Goal: Task Accomplishment & Management: Complete application form

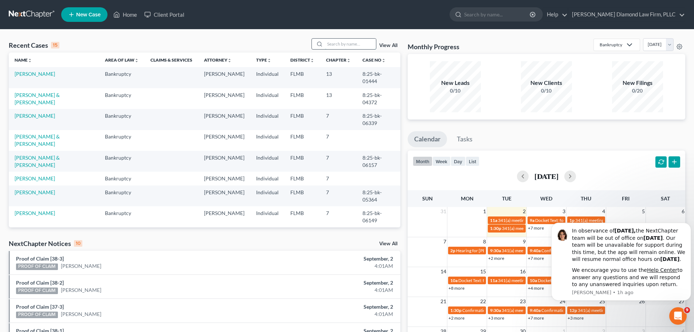
click at [348, 43] on input "search" at bounding box center [350, 44] width 51 height 11
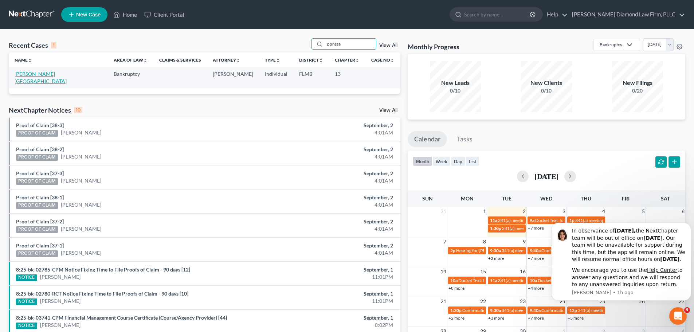
type input "ponssa"
click at [27, 76] on link "[PERSON_NAME][GEOGRAPHIC_DATA]" at bounding box center [41, 77] width 52 height 13
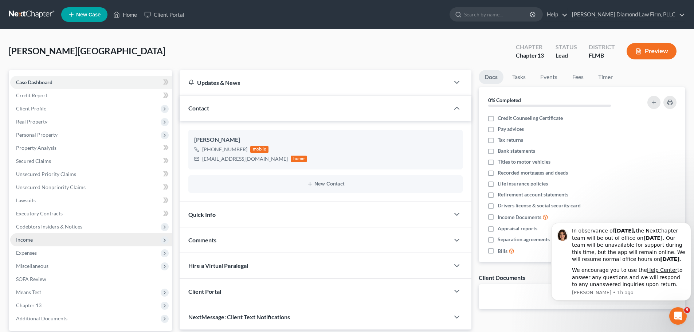
click at [56, 242] on span "Income" at bounding box center [91, 239] width 162 height 13
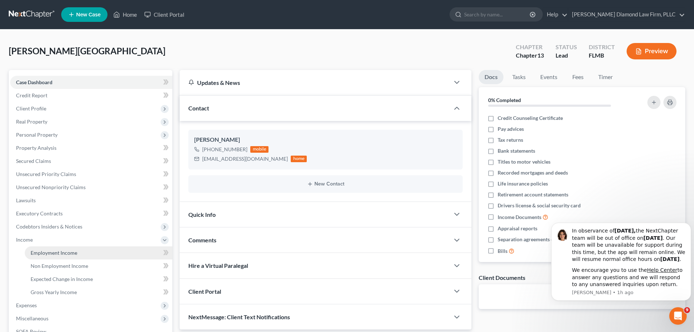
click at [56, 252] on span "Employment Income" at bounding box center [54, 252] width 47 height 6
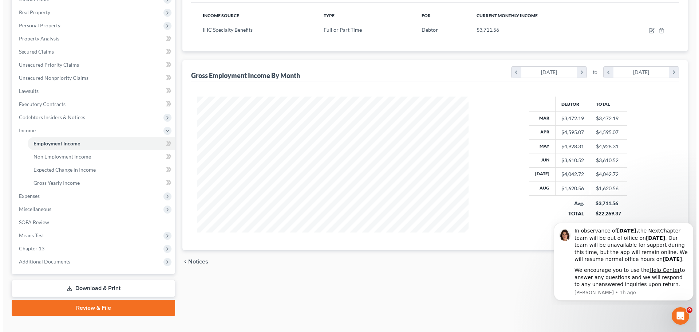
scroll to position [73, 0]
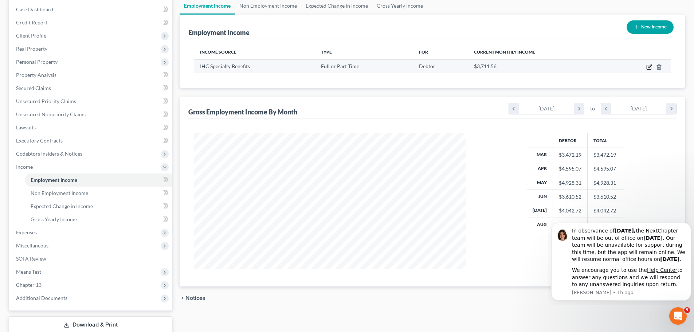
click at [649, 69] on icon "button" at bounding box center [649, 67] width 6 height 6
select select "0"
select select "24"
select select "2"
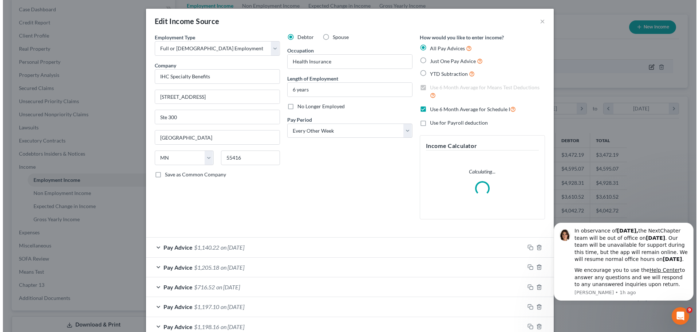
scroll to position [137, 289]
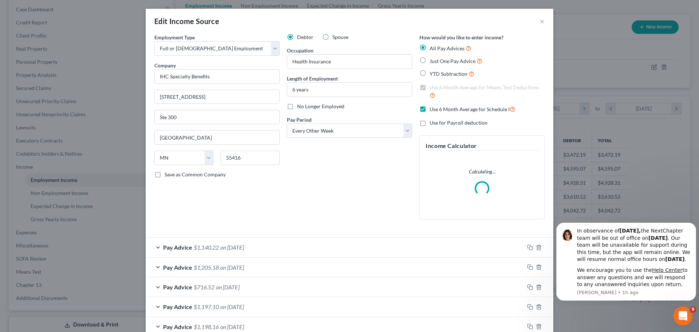
click at [679, 310] on icon "Open Intercom Messenger" at bounding box center [682, 315] width 12 height 12
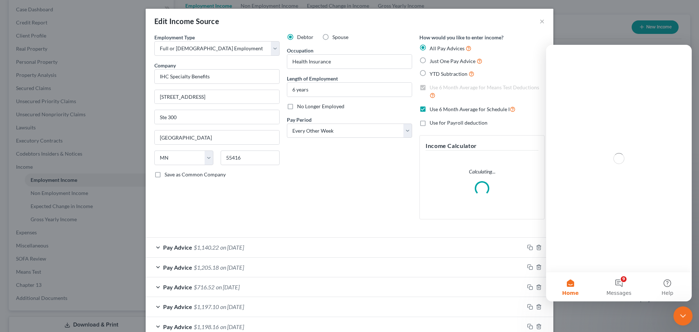
scroll to position [0, 0]
click at [679, 309] on div "Close Intercom Messenger" at bounding box center [681, 314] width 17 height 17
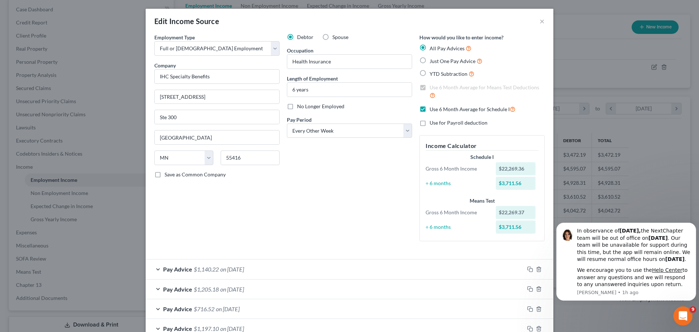
click at [679, 310] on icon "Open Intercom Messenger" at bounding box center [682, 315] width 12 height 12
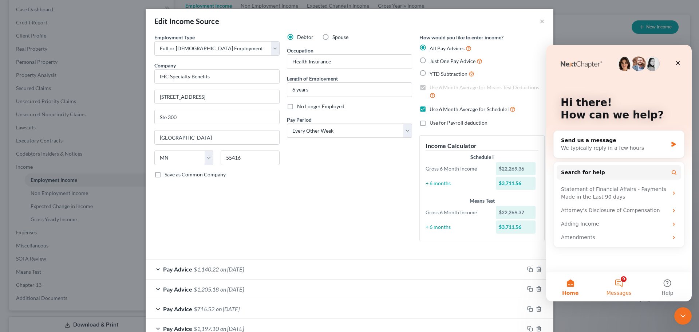
click at [628, 287] on button "9 Messages" at bounding box center [619, 286] width 48 height 29
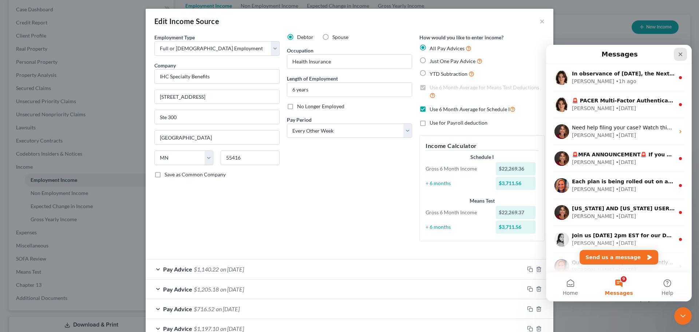
click at [682, 49] on div "Close" at bounding box center [680, 54] width 13 height 13
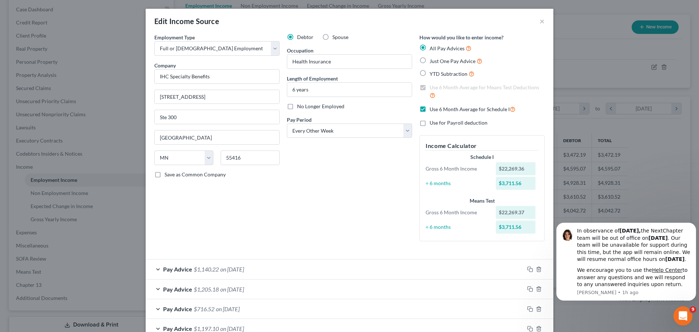
click at [680, 312] on icon "Open Intercom Messenger" at bounding box center [682, 315] width 12 height 12
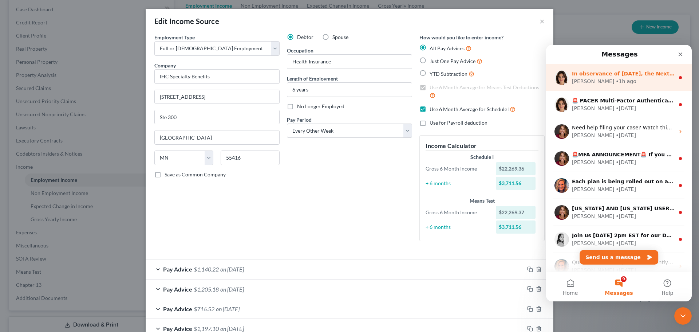
click at [616, 81] on div "• 1h ago" at bounding box center [626, 82] width 21 height 8
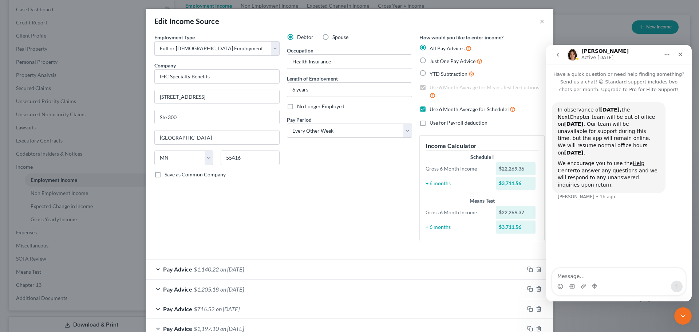
click at [565, 56] on div "Intercom messenger" at bounding box center [558, 55] width 15 height 14
click at [557, 55] on icon "go back" at bounding box center [558, 55] width 2 height 4
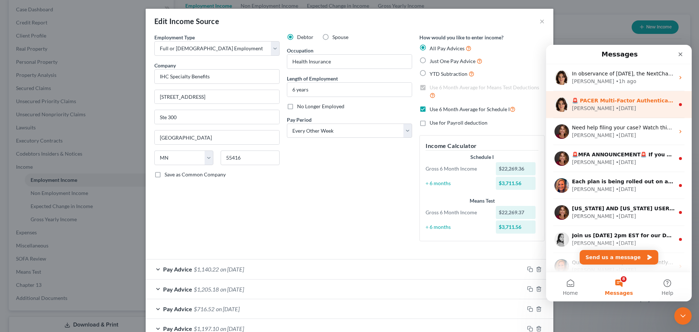
click at [616, 106] on div "Emma • 4w ago" at bounding box center [623, 108] width 103 height 8
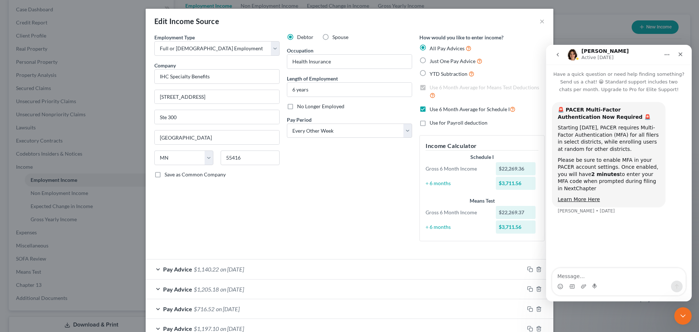
click at [556, 58] on button "go back" at bounding box center [558, 55] width 14 height 14
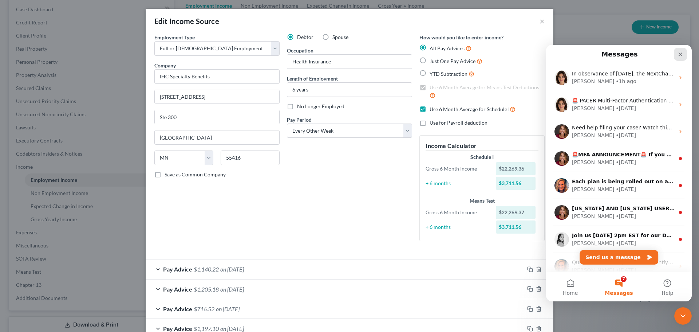
click at [676, 59] on div "Close" at bounding box center [680, 54] width 13 height 13
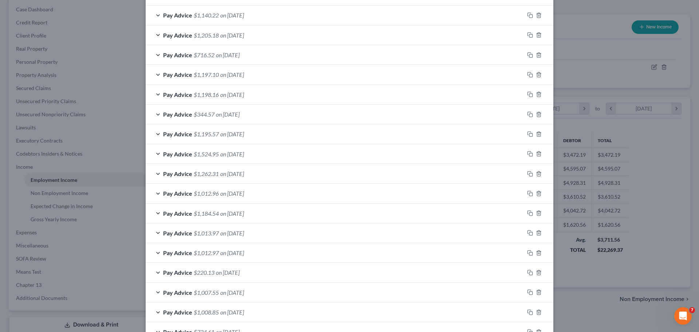
scroll to position [161, 0]
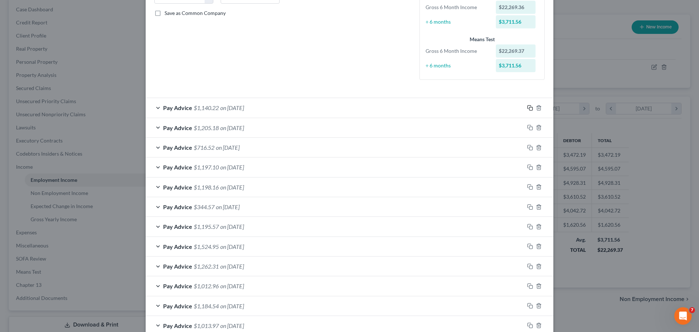
click at [528, 105] on icon "button" at bounding box center [530, 108] width 6 height 6
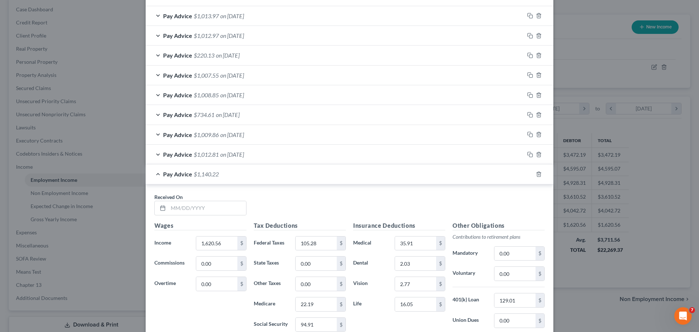
scroll to position [569, 0]
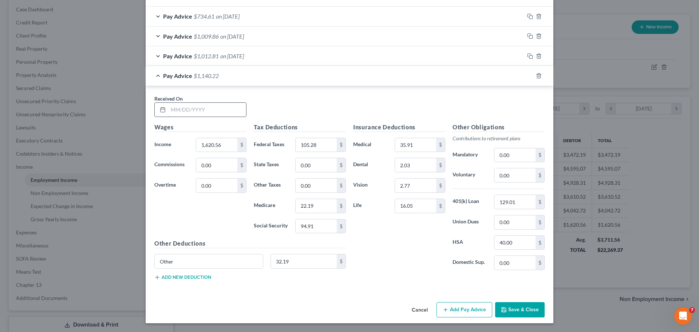
click at [191, 115] on input "text" at bounding box center [207, 110] width 78 height 14
type input "08/29/2025"
click at [228, 146] on input "1,620.56" at bounding box center [216, 145] width 41 height 14
drag, startPoint x: 228, startPoint y: 146, endPoint x: 193, endPoint y: 145, distance: 35.7
click at [193, 145] on div "1,620.56 $" at bounding box center [221, 145] width 58 height 15
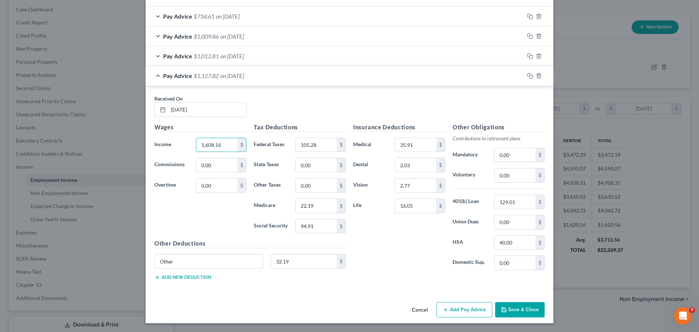
type input "1,608.16"
type input "41.10"
type input "119.51"
type input "23.91"
type input "102.25"
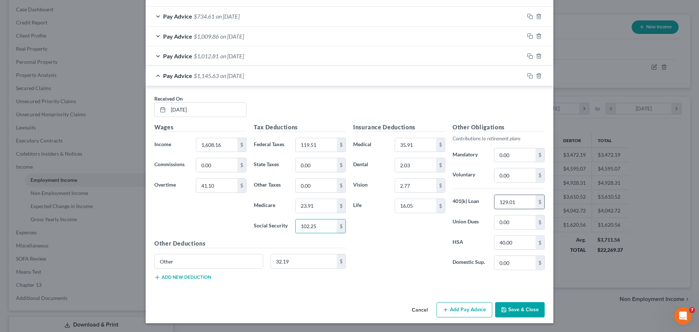
click at [513, 202] on input "129.01" at bounding box center [514, 202] width 41 height 14
type input "131.30"
click at [411, 150] on input "35.91" at bounding box center [415, 145] width 41 height 14
click at [422, 169] on input "2.03" at bounding box center [415, 165] width 41 height 14
click at [414, 190] on input "2.77" at bounding box center [415, 185] width 41 height 14
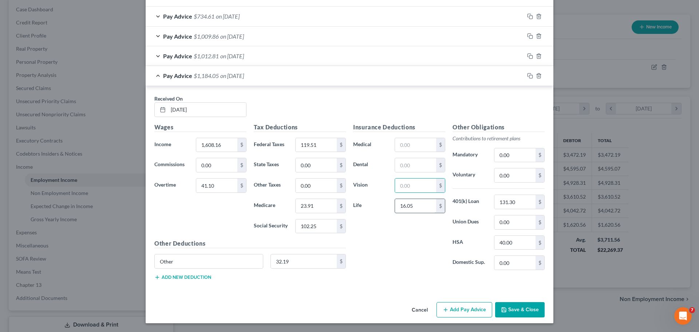
click at [414, 201] on input "16.05" at bounding box center [415, 206] width 41 height 14
click at [301, 260] on input "32.19" at bounding box center [304, 261] width 66 height 14
type input "7.96"
click at [541, 244] on div "$" at bounding box center [540, 243] width 9 height 14
click at [524, 244] on input "40.00" at bounding box center [514, 243] width 41 height 14
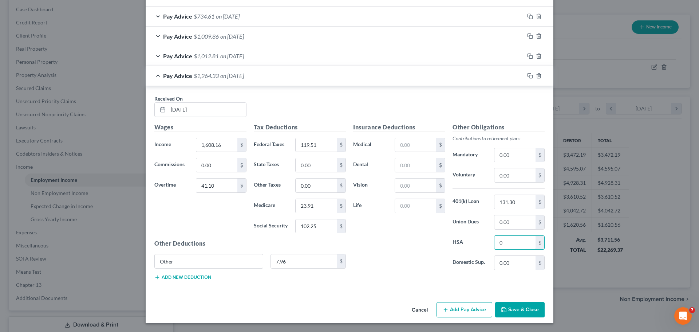
type input "0"
click at [418, 243] on div "Insurance Deductions Medical $ Dental $ Vision $ Life $" at bounding box center [399, 199] width 99 height 153
click at [528, 77] on icon "button" at bounding box center [530, 76] width 6 height 6
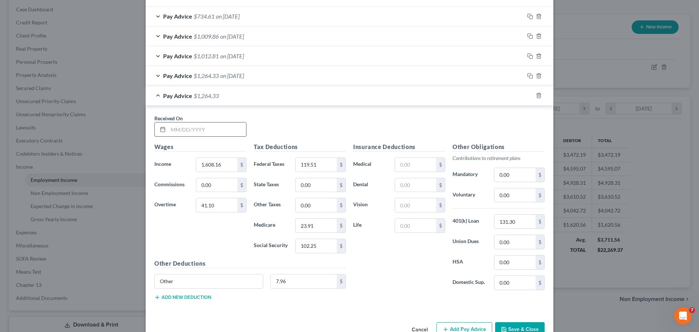
click at [200, 127] on input "text" at bounding box center [207, 129] width 78 height 14
type input "08/15/2025"
click at [222, 167] on input "1,608.16" at bounding box center [216, 165] width 41 height 14
type input "1,600.20"
type input "16.20"
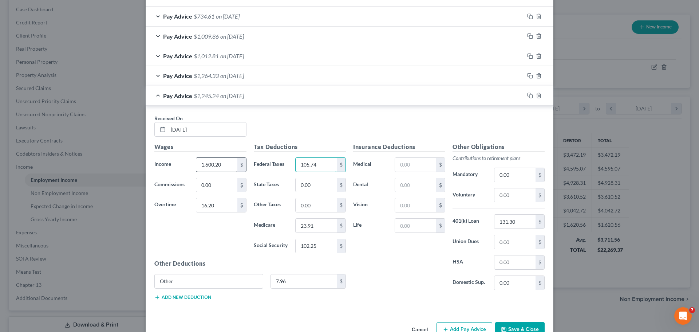
type input "105.74"
type input "22.25"
type input "95.14"
click at [413, 166] on input "text" at bounding box center [415, 165] width 41 height 14
type input "35.91"
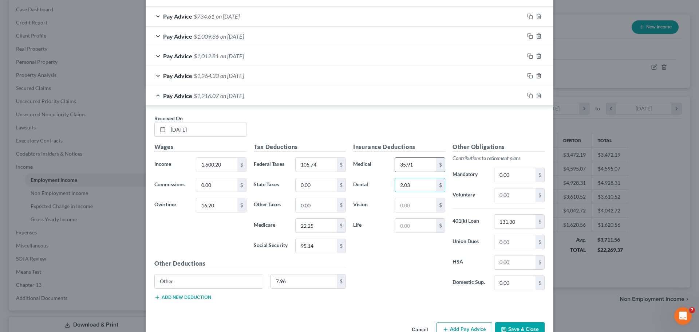
type input "2.03"
type input "2.77"
type input "16.05"
click at [519, 228] on input "131.30" at bounding box center [514, 221] width 41 height 14
type input "129.31"
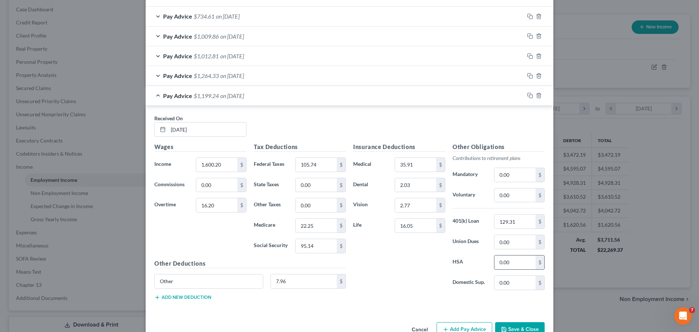
drag, startPoint x: 515, startPoint y: 269, endPoint x: 520, endPoint y: 265, distance: 6.2
click at [515, 269] on div "0.00 $" at bounding box center [519, 262] width 51 height 15
click at [520, 265] on input "0.00" at bounding box center [514, 262] width 41 height 14
type input "40"
click at [302, 289] on div "Other 7.96 $" at bounding box center [250, 284] width 199 height 20
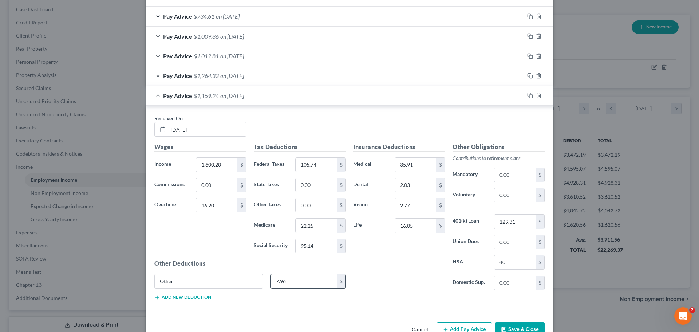
click at [302, 284] on input "7.96" at bounding box center [304, 281] width 66 height 14
type input "32.19"
click at [222, 168] on input "1,600.20" at bounding box center [216, 165] width 41 height 14
type input "1,608.16"
drag, startPoint x: 529, startPoint y: 95, endPoint x: 520, endPoint y: 103, distance: 12.1
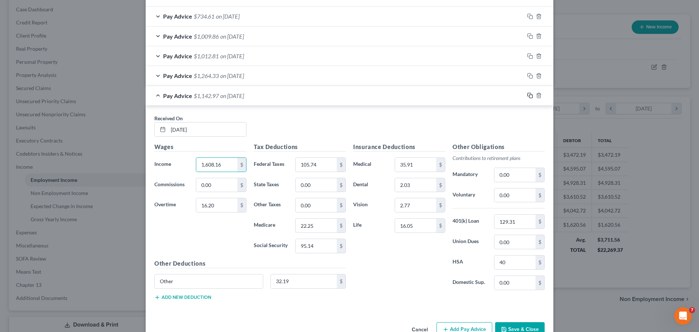
click at [529, 95] on rect "button" at bounding box center [530, 96] width 3 height 3
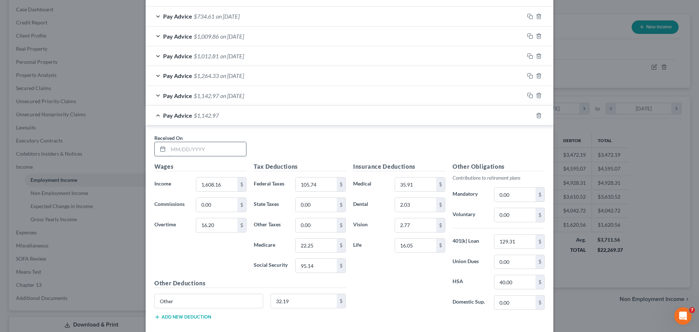
click at [219, 150] on input "text" at bounding box center [207, 149] width 78 height 14
type input "08/15/2025"
type input "852"
click at [219, 182] on input "1,608.16" at bounding box center [216, 184] width 41 height 14
type input "0"
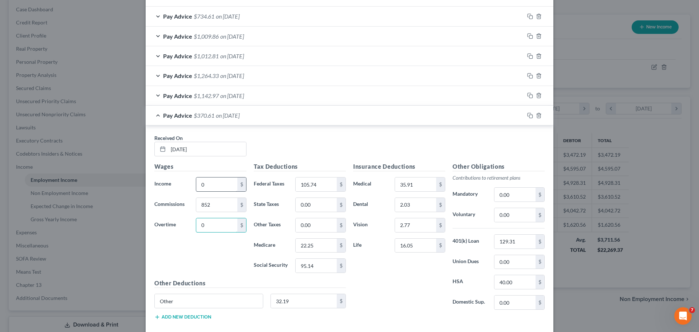
type input "0"
type input "12.36"
type input "52.82"
click at [418, 190] on input "35.91" at bounding box center [415, 184] width 41 height 14
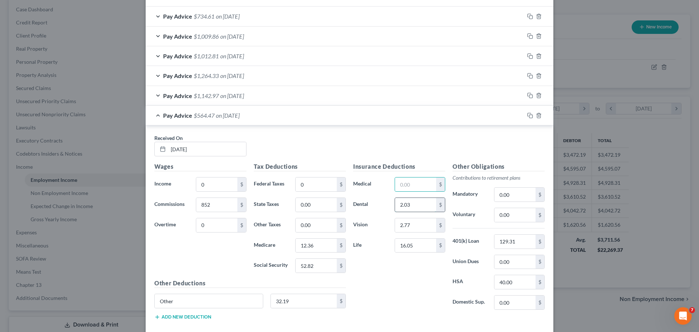
click at [403, 201] on input "2.03" at bounding box center [415, 205] width 41 height 14
click at [405, 221] on input "2.77" at bounding box center [415, 225] width 41 height 14
type input "0"
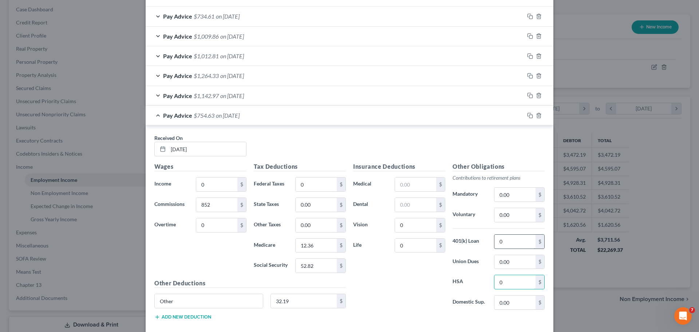
type input "0"
click at [507, 240] on input "0" at bounding box center [514, 241] width 41 height 14
type input "68.16"
click at [293, 303] on input "32.19" at bounding box center [304, 301] width 66 height 14
drag, startPoint x: 218, startPoint y: 300, endPoint x: 139, endPoint y: 294, distance: 79.6
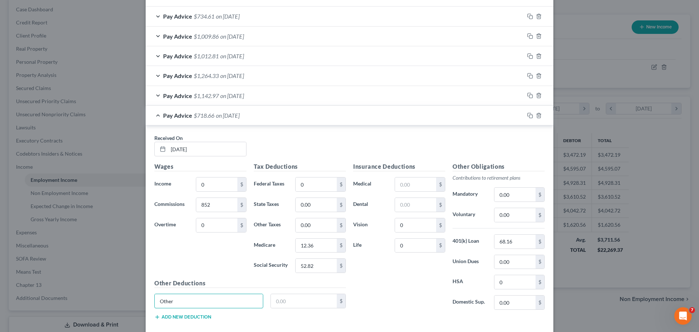
click at [139, 294] on div "Edit Income Source × Employment Type * Select Full or Part Time Employment Self…" at bounding box center [349, 166] width 699 height 332
click at [526, 119] on div at bounding box center [538, 116] width 29 height 12
click at [529, 117] on rect "button" at bounding box center [530, 116] width 3 height 3
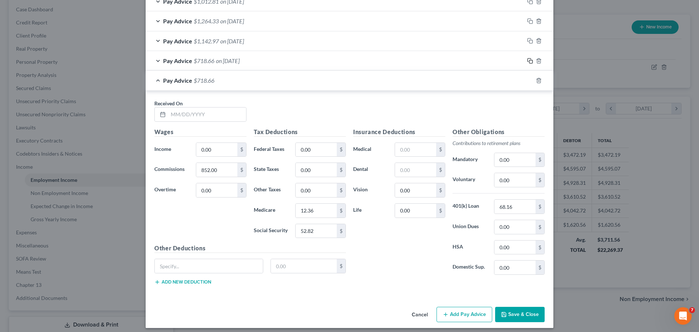
scroll to position [628, 0]
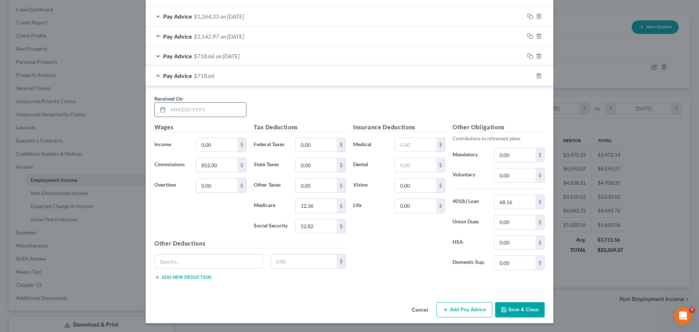
click at [197, 111] on input "text" at bounding box center [207, 110] width 78 height 14
type input "08/01"
click at [537, 76] on icon "button" at bounding box center [539, 76] width 6 height 6
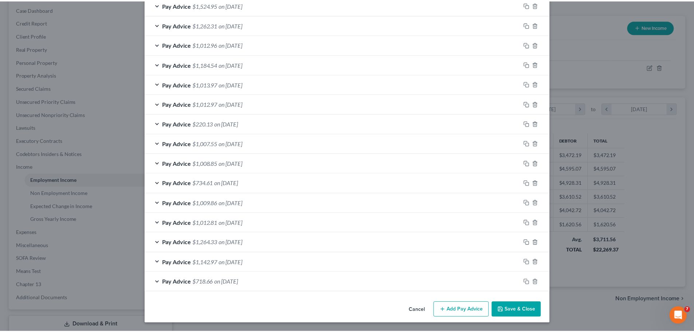
scroll to position [403, 0]
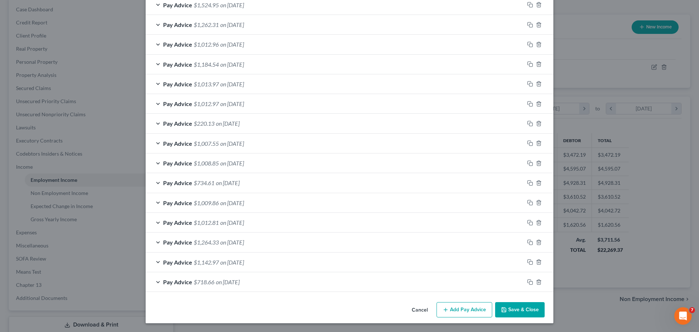
click at [536, 310] on button "Save & Close" at bounding box center [520, 309] width 50 height 15
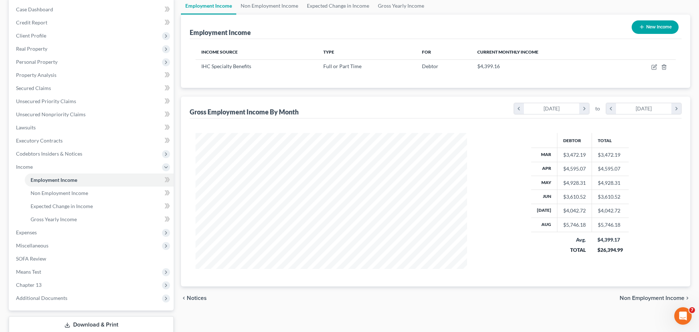
scroll to position [363957, 363807]
click at [647, 65] on icon "button" at bounding box center [648, 67] width 4 height 4
select select "0"
select select "24"
select select "2"
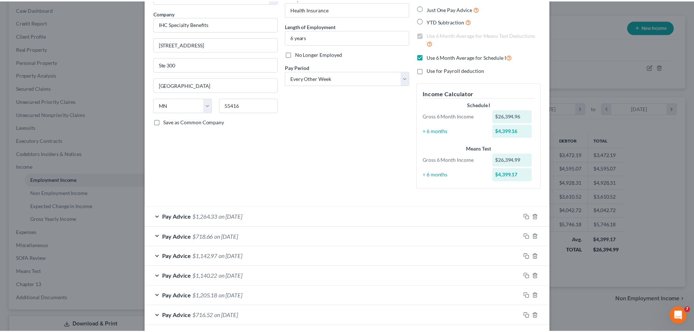
scroll to position [0, 0]
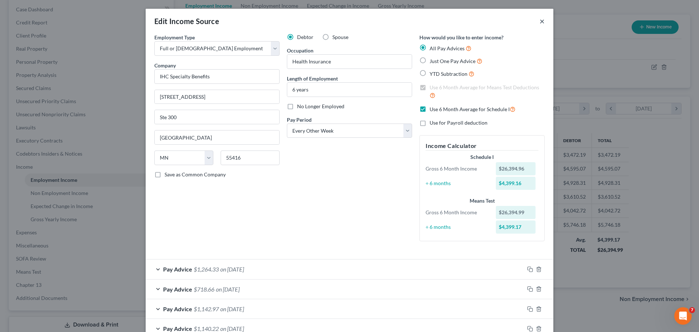
click at [540, 21] on button "×" at bounding box center [542, 21] width 5 height 9
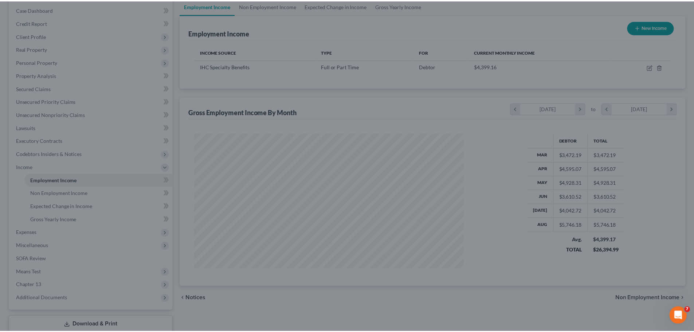
scroll to position [363957, 363807]
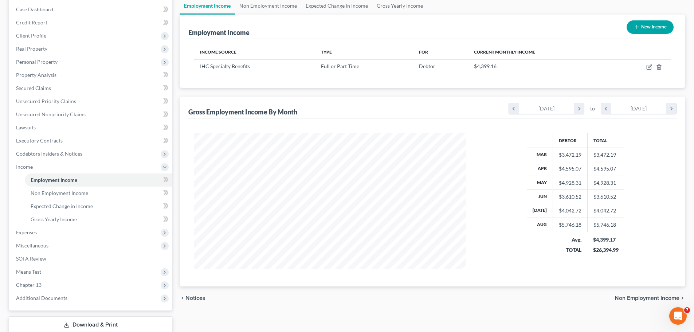
click at [383, 94] on div "Employment Income New Income Income Source Type For Current Monthly Income IHC …" at bounding box center [431, 151] width 505 height 272
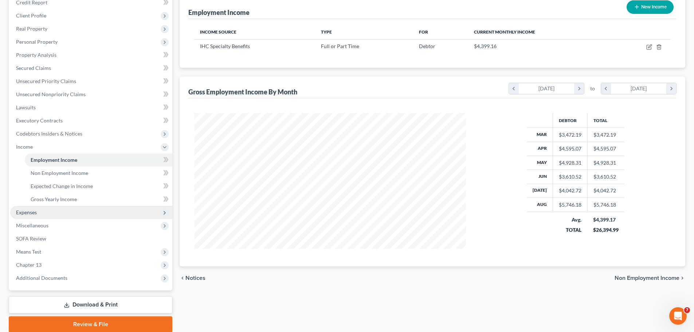
scroll to position [109, 0]
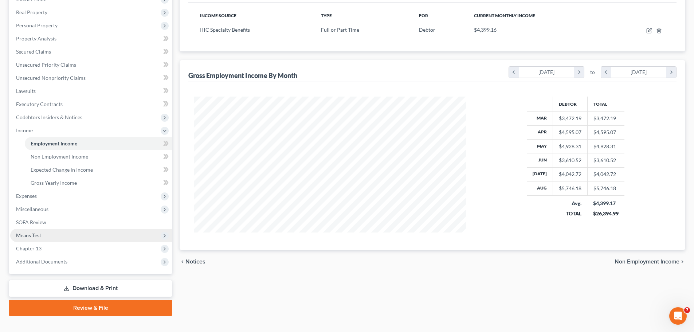
click at [24, 236] on span "Means Test" at bounding box center [28, 235] width 25 height 6
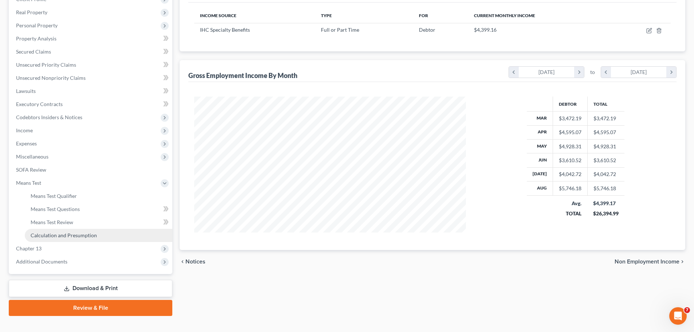
click at [46, 237] on span "Calculation and Presumption" at bounding box center [64, 235] width 66 height 6
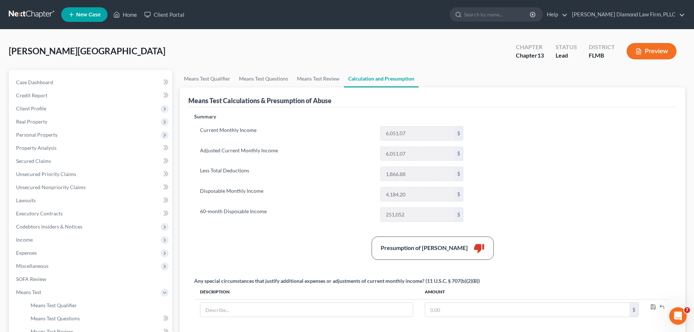
scroll to position [36, 0]
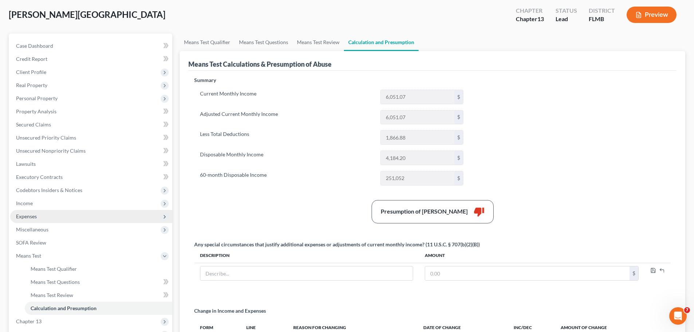
click at [44, 210] on span "Expenses" at bounding box center [91, 216] width 162 height 13
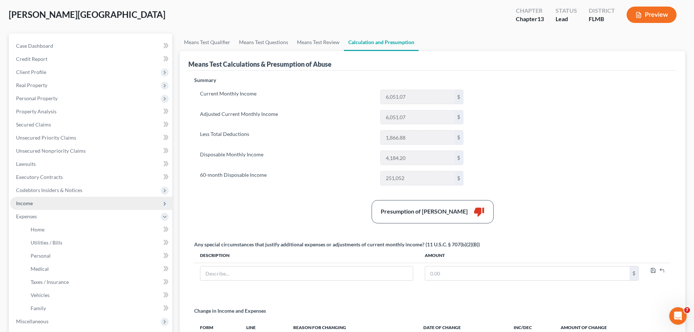
click at [43, 201] on span "Income" at bounding box center [91, 203] width 162 height 13
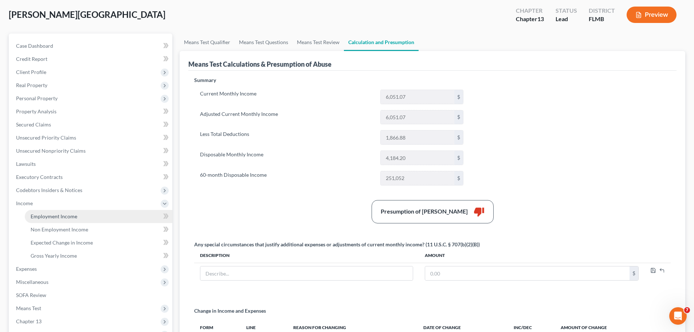
click at [42, 213] on span "Employment Income" at bounding box center [54, 216] width 47 height 6
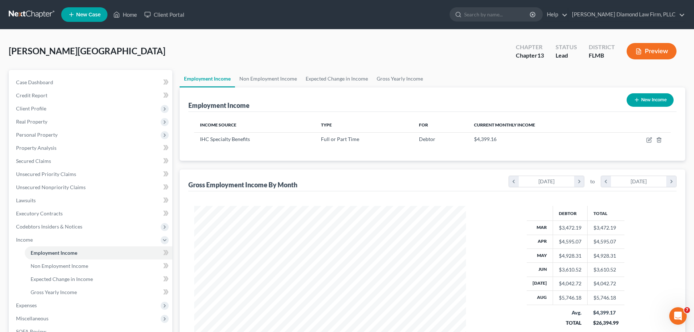
scroll to position [136, 286]
click at [270, 78] on link "Non Employment Income" at bounding box center [268, 78] width 66 height 17
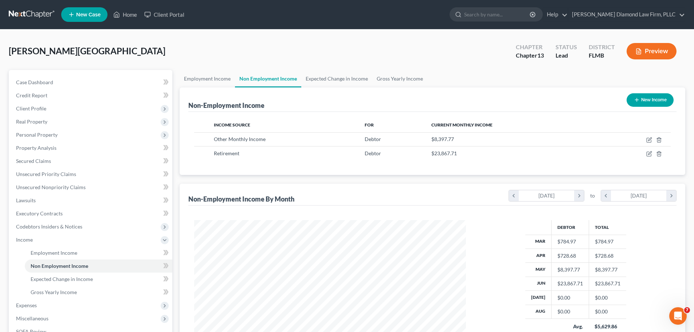
scroll to position [136, 286]
click at [223, 78] on link "Employment Income" at bounding box center [206, 78] width 55 height 17
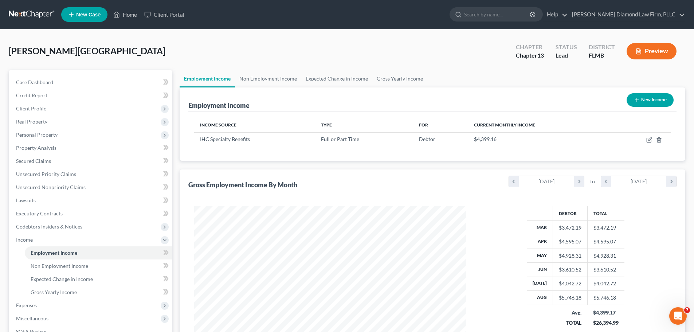
click at [9, 10] on link at bounding box center [32, 14] width 47 height 13
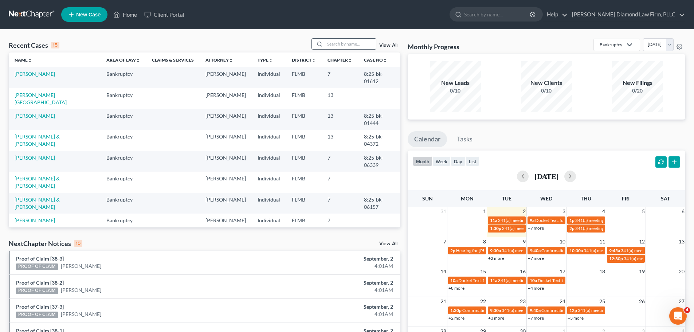
click at [348, 43] on input "search" at bounding box center [350, 44] width 51 height 11
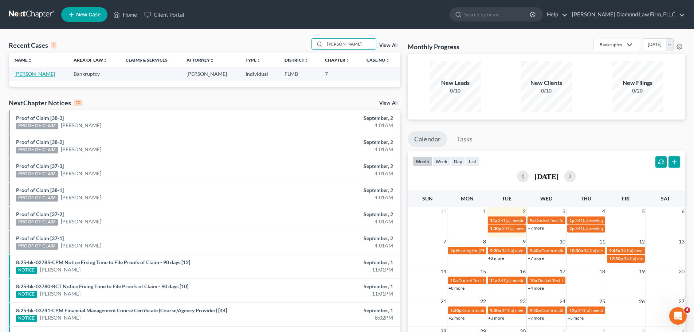
type input "turnley"
click at [42, 72] on link "Turnley, Terrell" at bounding box center [35, 74] width 40 height 6
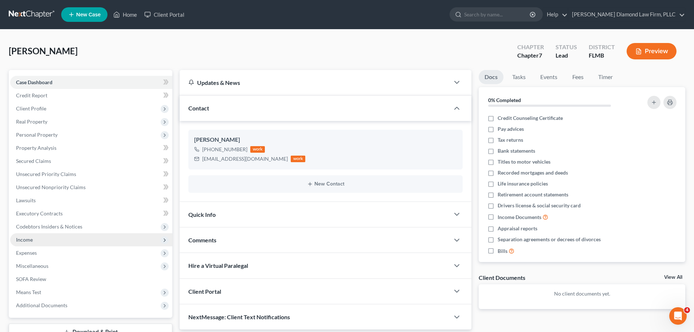
click at [64, 238] on span "Income" at bounding box center [91, 239] width 162 height 13
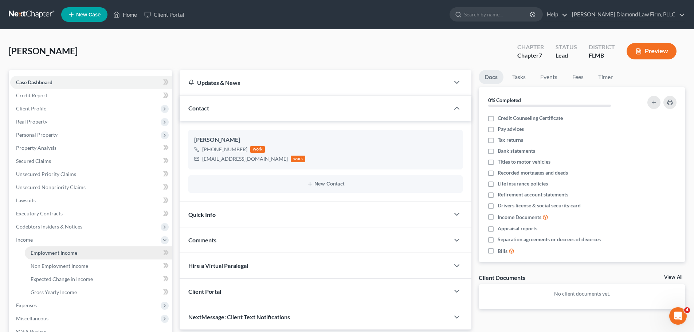
click at [62, 250] on span "Employment Income" at bounding box center [54, 252] width 47 height 6
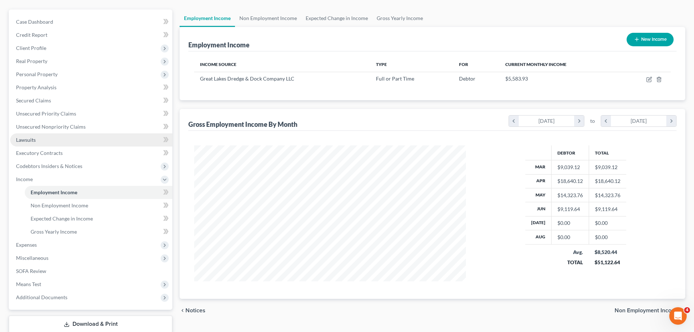
scroll to position [73, 0]
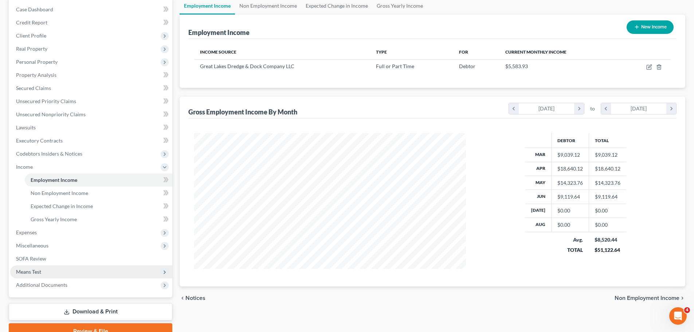
click at [55, 271] on span "Means Test" at bounding box center [91, 271] width 162 height 13
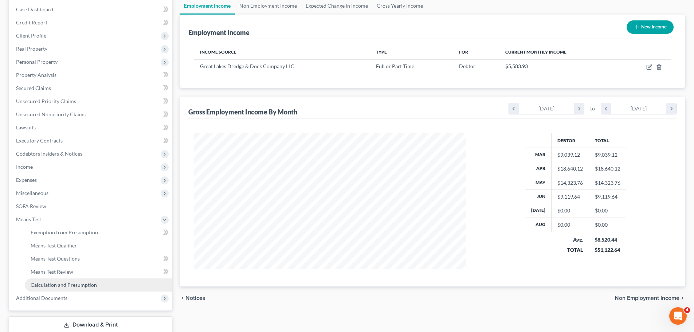
click at [54, 289] on link "Calculation and Presumption" at bounding box center [98, 284] width 147 height 13
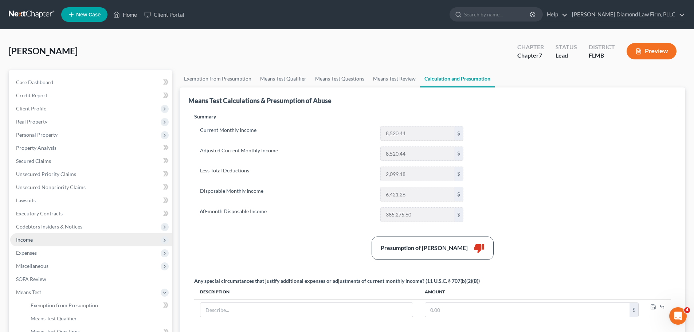
click at [45, 241] on span "Income" at bounding box center [91, 239] width 162 height 13
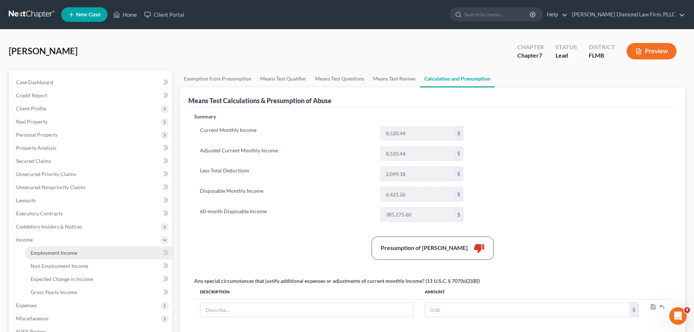
click at [47, 251] on span "Employment Income" at bounding box center [54, 252] width 47 height 6
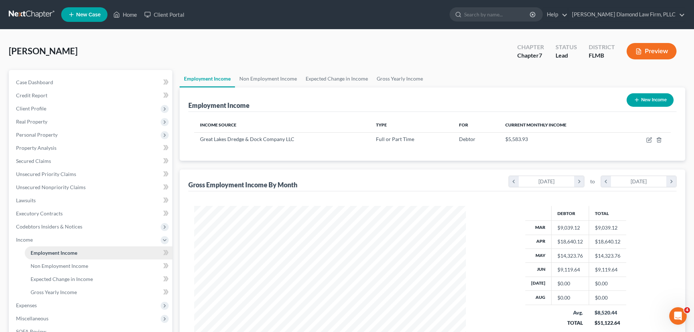
scroll to position [136, 286]
click at [279, 73] on link "Non Employment Income" at bounding box center [268, 78] width 66 height 17
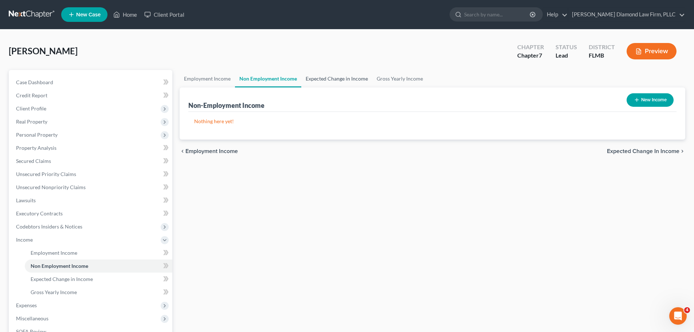
click at [313, 74] on link "Expected Change in Income" at bounding box center [336, 78] width 71 height 17
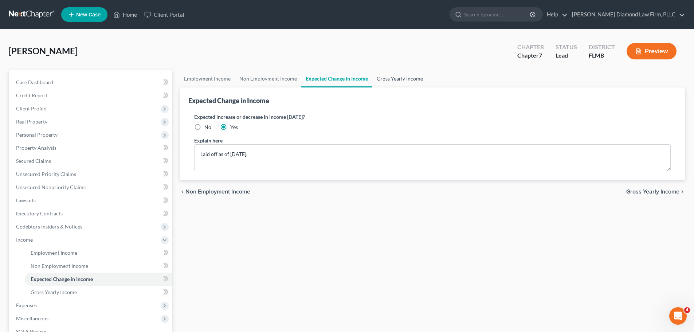
click at [380, 75] on link "Gross Yearly Income" at bounding box center [399, 78] width 55 height 17
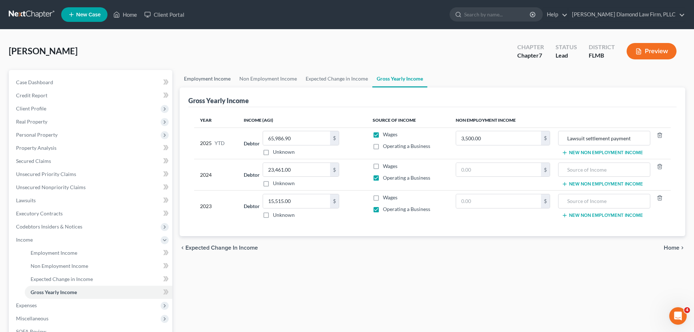
click at [191, 76] on link "Employment Income" at bounding box center [206, 78] width 55 height 17
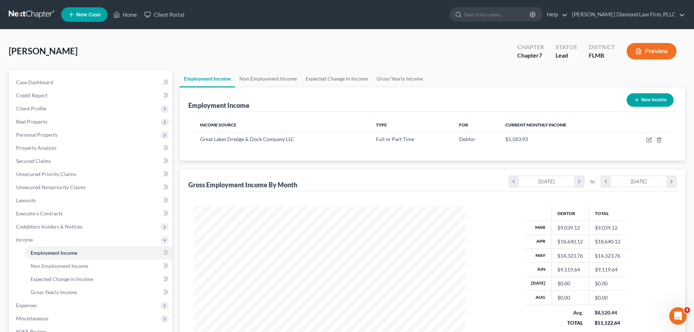
click at [23, 17] on link at bounding box center [32, 14] width 47 height 13
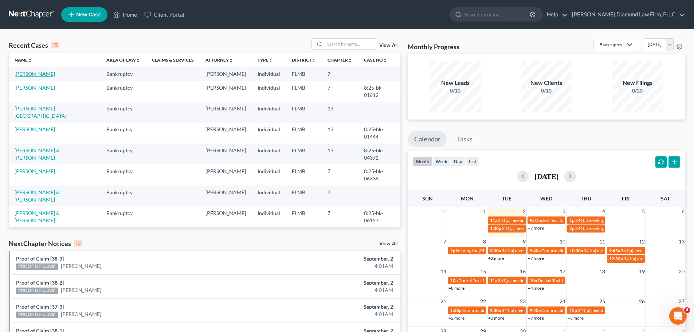
click at [37, 76] on link "Turnley, Terrell" at bounding box center [35, 74] width 40 height 6
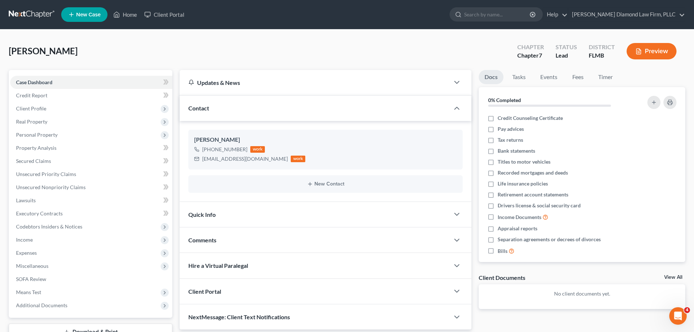
click at [20, 16] on link at bounding box center [32, 14] width 47 height 13
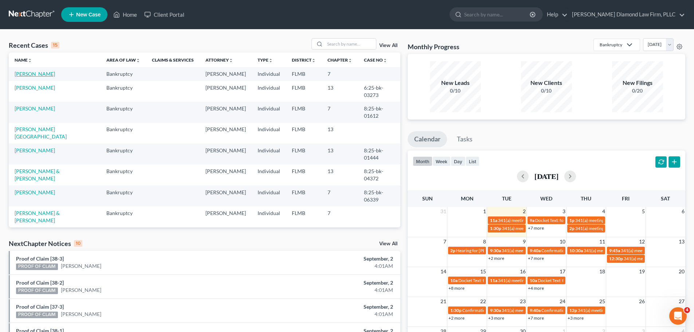
click at [29, 74] on link "Turnley, Terrell" at bounding box center [35, 74] width 40 height 6
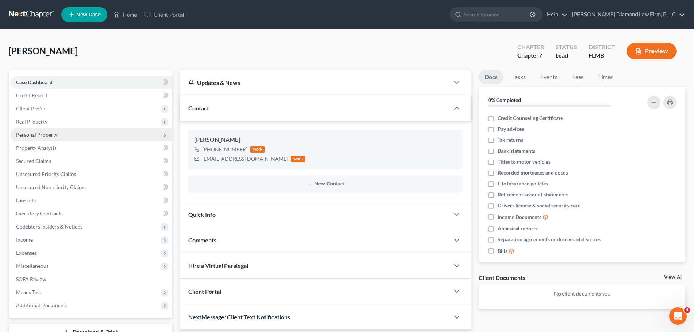
click at [75, 138] on span "Personal Property" at bounding box center [91, 134] width 162 height 13
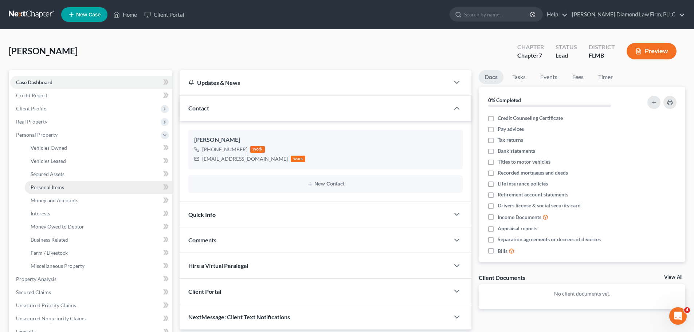
click at [68, 192] on link "Personal Items" at bounding box center [98, 187] width 147 height 13
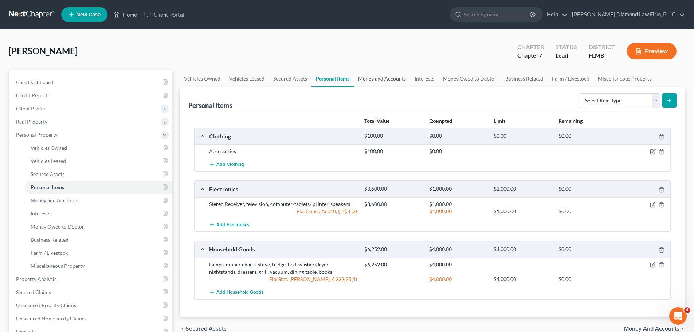
click at [386, 74] on link "Money and Accounts" at bounding box center [382, 78] width 56 height 17
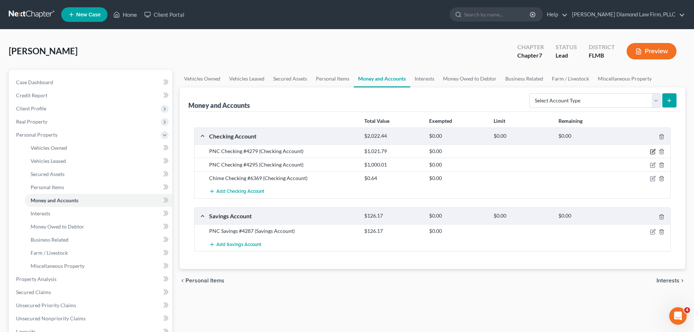
click at [650, 152] on icon "button" at bounding box center [652, 152] width 4 height 4
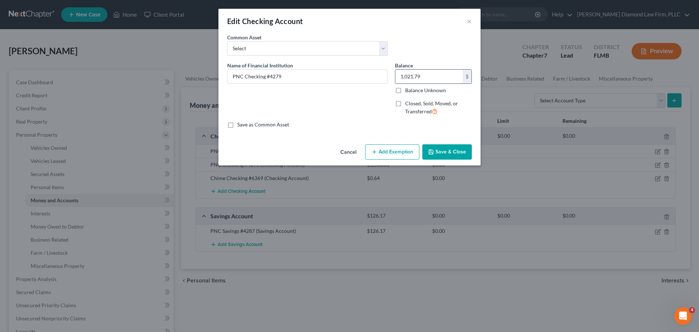
click at [435, 75] on input "1,021.79" at bounding box center [428, 77] width 67 height 14
type input "449.24"
click at [446, 153] on button "Save & Close" at bounding box center [447, 151] width 50 height 15
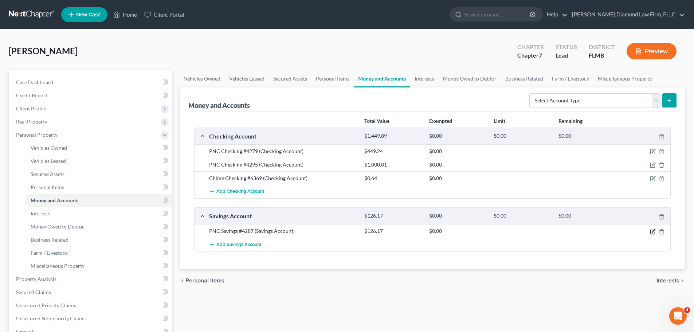
click at [651, 230] on icon "button" at bounding box center [653, 232] width 6 height 6
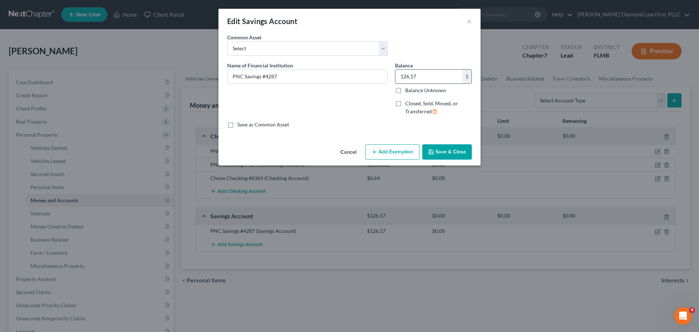
click at [418, 78] on input "126.17" at bounding box center [428, 77] width 67 height 14
type input "5,000"
click at [440, 150] on button "Save & Close" at bounding box center [447, 151] width 50 height 15
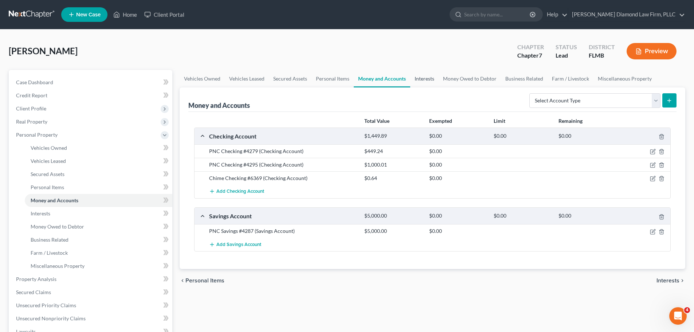
click at [432, 82] on link "Interests" at bounding box center [424, 78] width 28 height 17
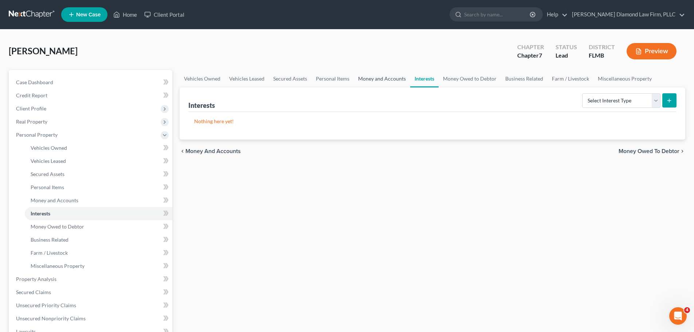
click at [392, 80] on link "Money and Accounts" at bounding box center [382, 78] width 56 height 17
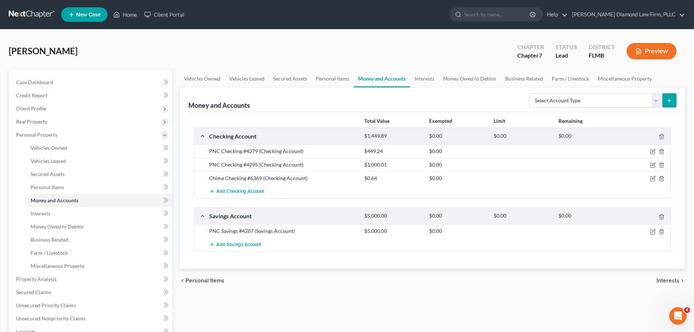
click at [26, 17] on link at bounding box center [32, 14] width 47 height 13
